Goal: Task Accomplishment & Management: Manage account settings

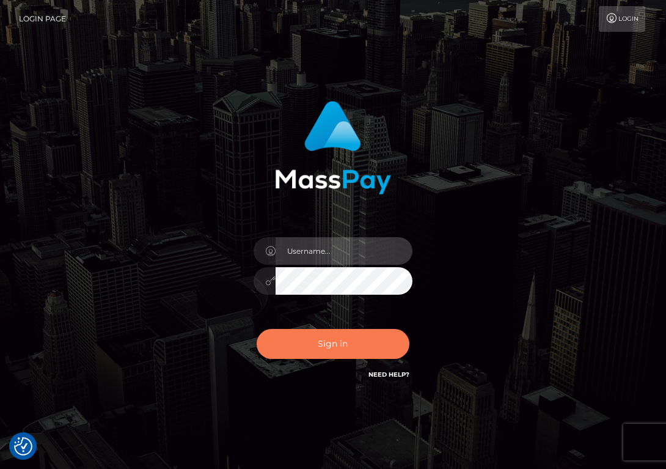
type input "[EMAIL_ADDRESS][DOMAIN_NAME]"
click at [307, 349] on button "Sign in" at bounding box center [333, 344] width 153 height 30
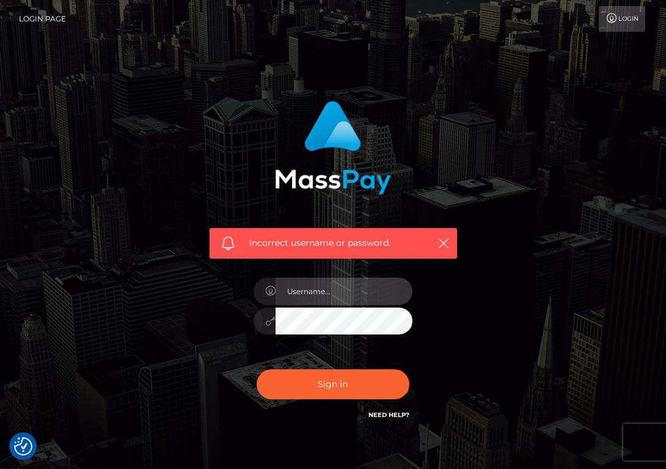
type input "[EMAIL_ADDRESS][DOMAIN_NAME]"
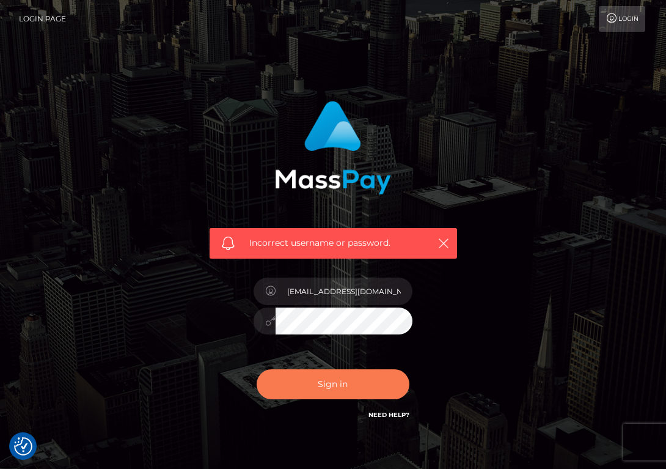
click at [328, 386] on button "Sign in" at bounding box center [333, 384] width 153 height 30
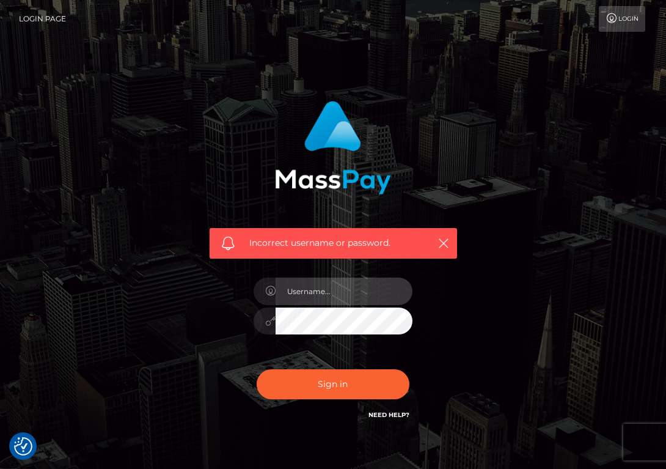
type input "[EMAIL_ADDRESS][DOMAIN_NAME]"
click at [632, 26] on link "Login" at bounding box center [622, 19] width 46 height 26
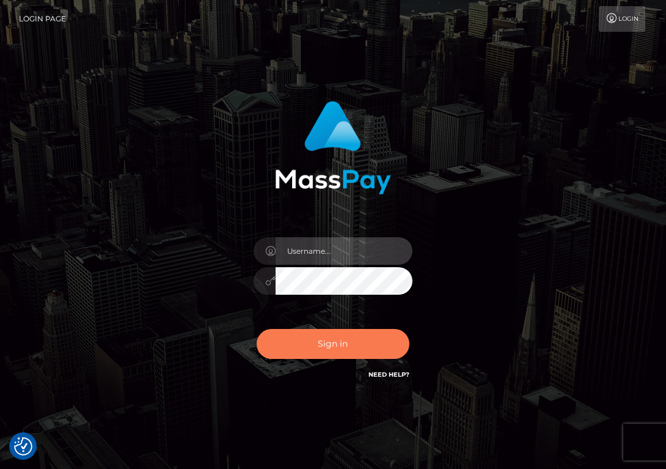
type input "[EMAIL_ADDRESS][DOMAIN_NAME]"
click at [331, 342] on button "Sign in" at bounding box center [333, 344] width 153 height 30
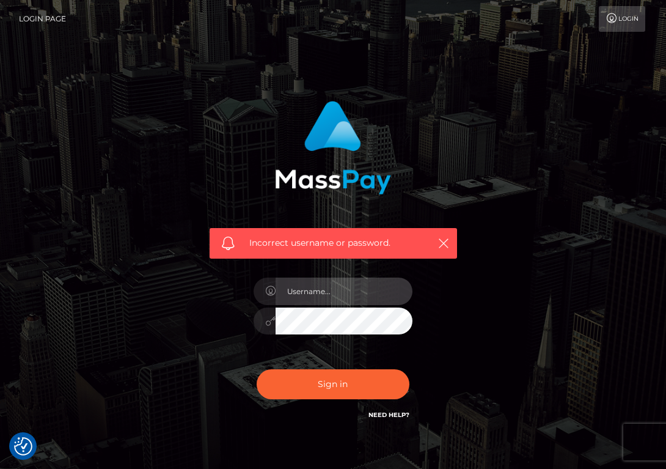
type input "[EMAIL_ADDRESS][DOMAIN_NAME]"
click at [257, 369] on button "Sign in" at bounding box center [333, 384] width 153 height 30
type input "[EMAIL_ADDRESS][DOMAIN_NAME]"
click at [257, 369] on button "Sign in" at bounding box center [333, 384] width 153 height 30
type input "[EMAIL_ADDRESS][DOMAIN_NAME]"
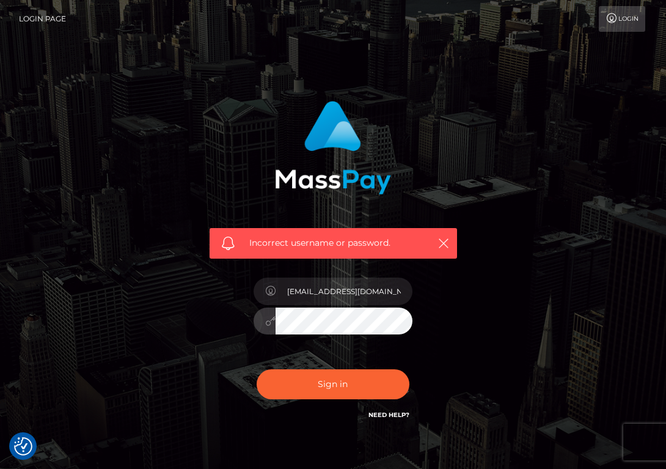
click at [257, 369] on button "Sign in" at bounding box center [333, 384] width 153 height 30
type input "[EMAIL_ADDRESS][DOMAIN_NAME]"
click at [394, 416] on link "Need Help?" at bounding box center [389, 415] width 41 height 8
click at [624, 24] on link "Login" at bounding box center [622, 19] width 46 height 26
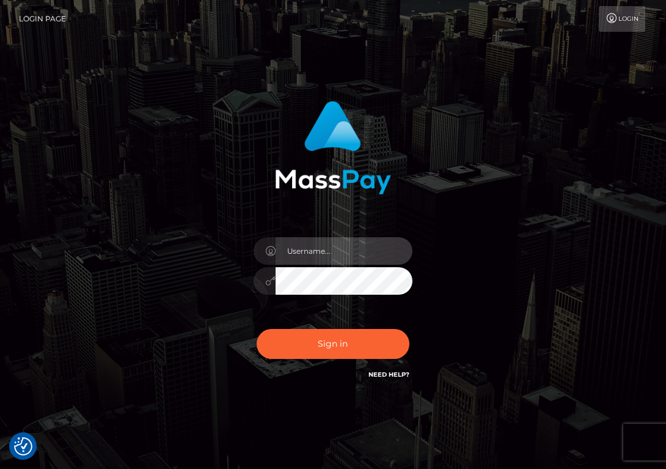
type input "[EMAIL_ADDRESS][DOMAIN_NAME]"
click at [611, 21] on icon at bounding box center [612, 18] width 13 height 10
type input "sunnira3@gmail.com"
click at [267, 248] on icon at bounding box center [270, 251] width 10 height 10
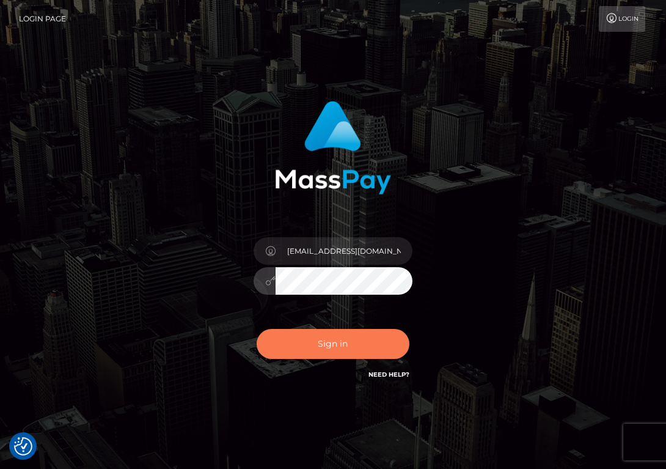
click at [285, 347] on button "Sign in" at bounding box center [333, 344] width 153 height 30
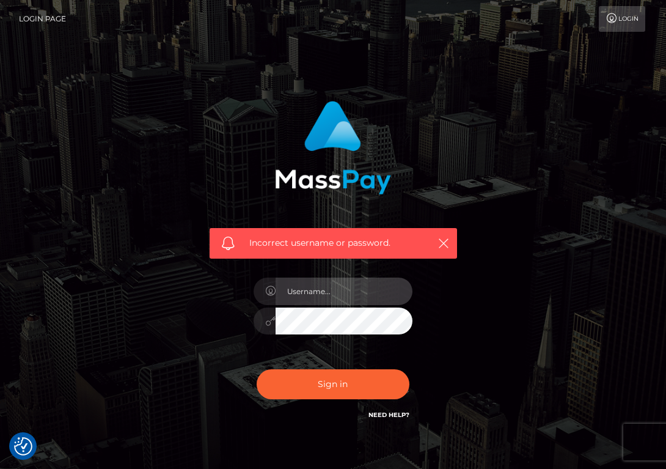
type input "[EMAIL_ADDRESS][DOMAIN_NAME]"
click at [342, 295] on input "[EMAIL_ADDRESS][DOMAIN_NAME]" at bounding box center [344, 292] width 137 height 28
